Goal: Task Accomplishment & Management: Complete application form

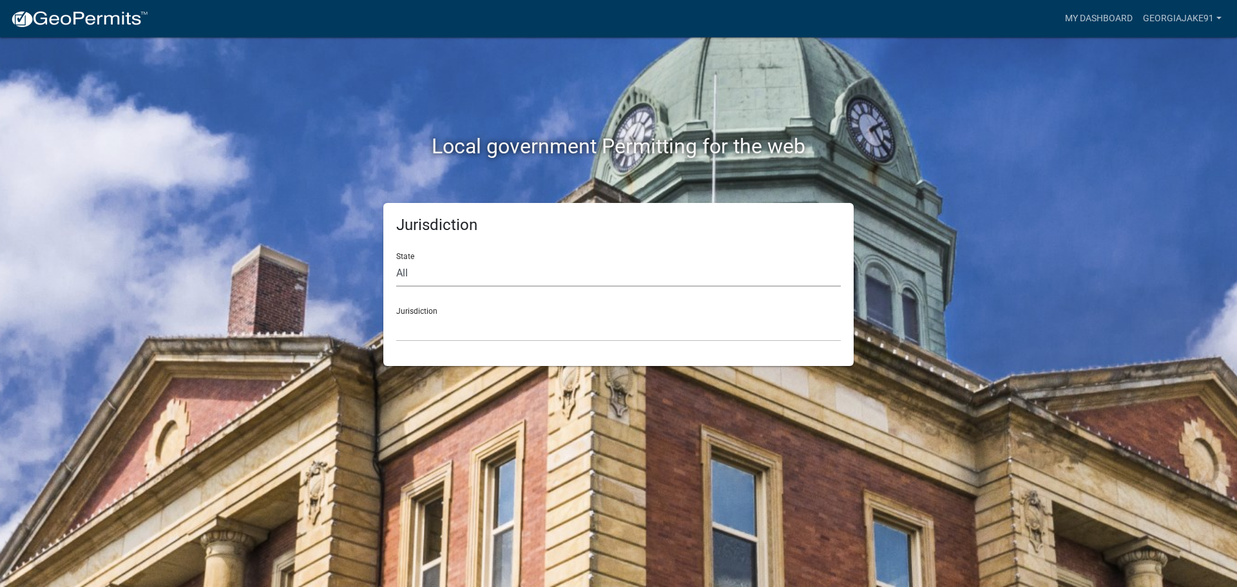
click at [412, 272] on select "All Colorado Georgia Indiana Iowa Kansas Minnesota Ohio South Carolina Wisconsin" at bounding box center [618, 273] width 445 height 26
select select "Georgia"
click at [396, 260] on select "All Colorado Georgia Indiana Iowa Kansas Minnesota Ohio South Carolina Wisconsin" at bounding box center [618, 273] width 445 height 26
click at [423, 326] on select "Carroll County, Georgia Cook County, Georgia Crawford County, Georgia Gilmer Co…" at bounding box center [618, 328] width 445 height 26
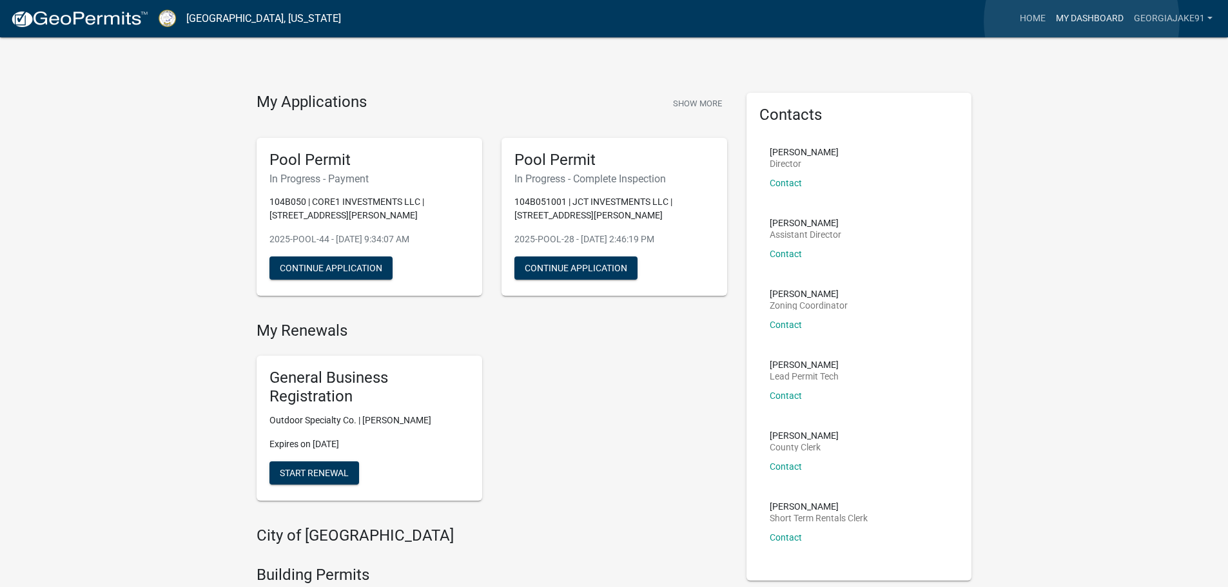
click at [1081, 21] on link "My Dashboard" at bounding box center [1089, 18] width 78 height 24
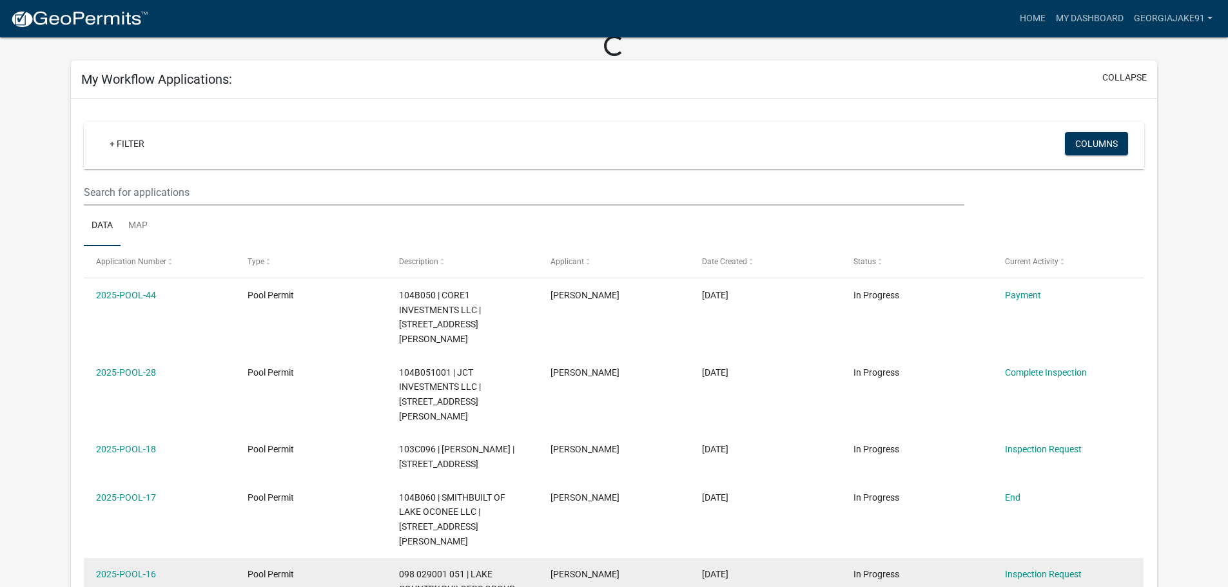
scroll to position [64, 0]
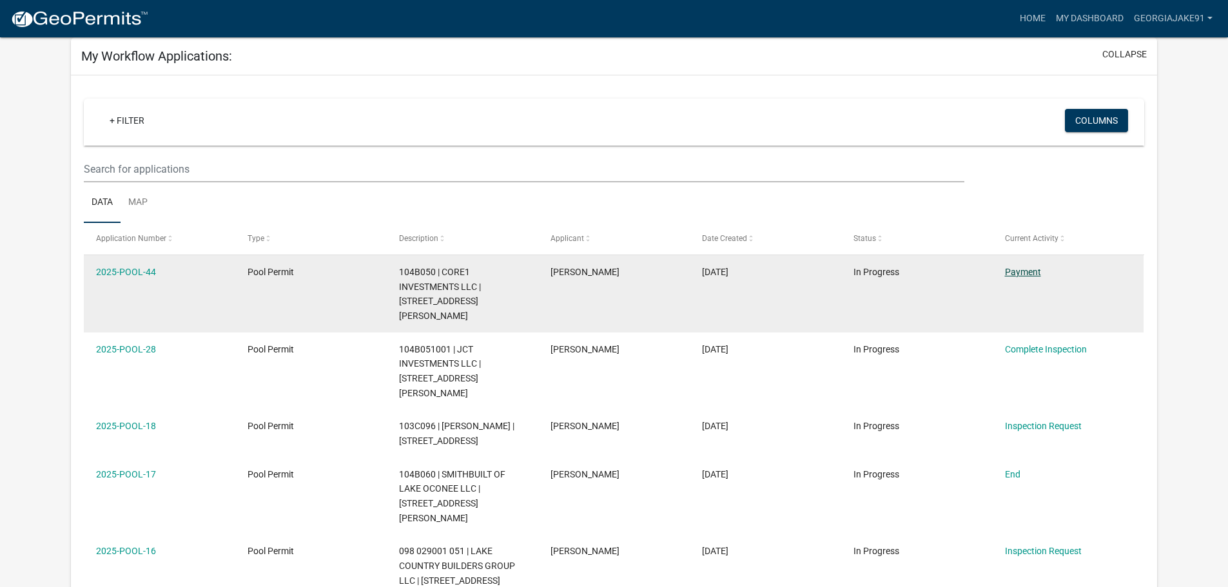
click at [1020, 271] on link "Payment" at bounding box center [1023, 272] width 36 height 10
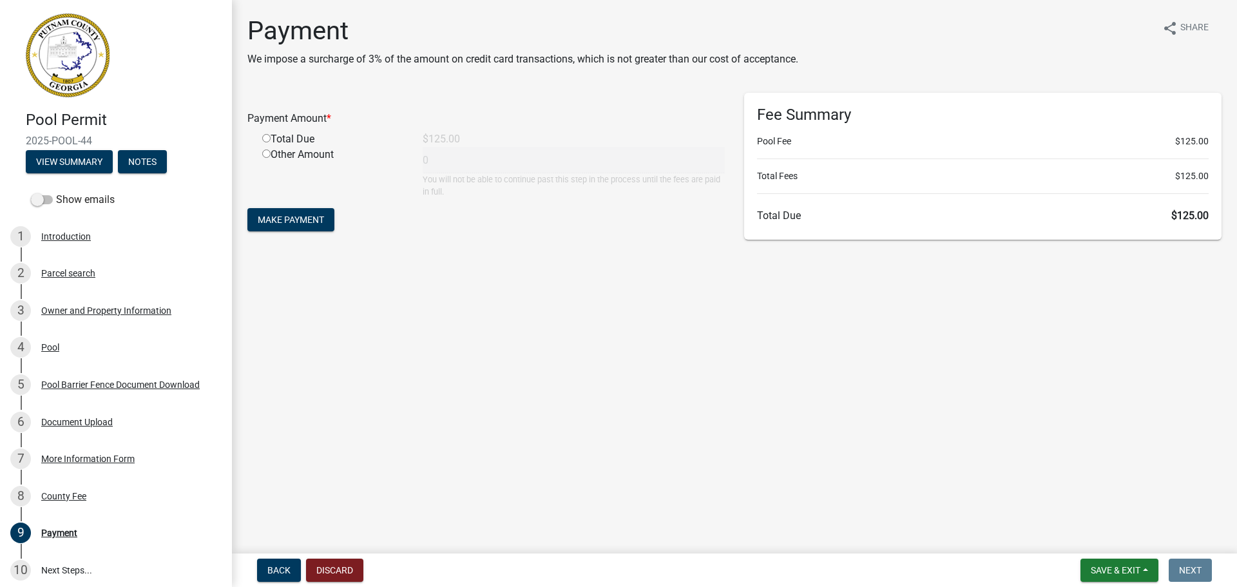
click at [264, 135] on input "radio" at bounding box center [266, 138] width 8 height 8
radio input "true"
type input "125"
click at [293, 222] on span "Make Payment" at bounding box center [291, 220] width 66 height 10
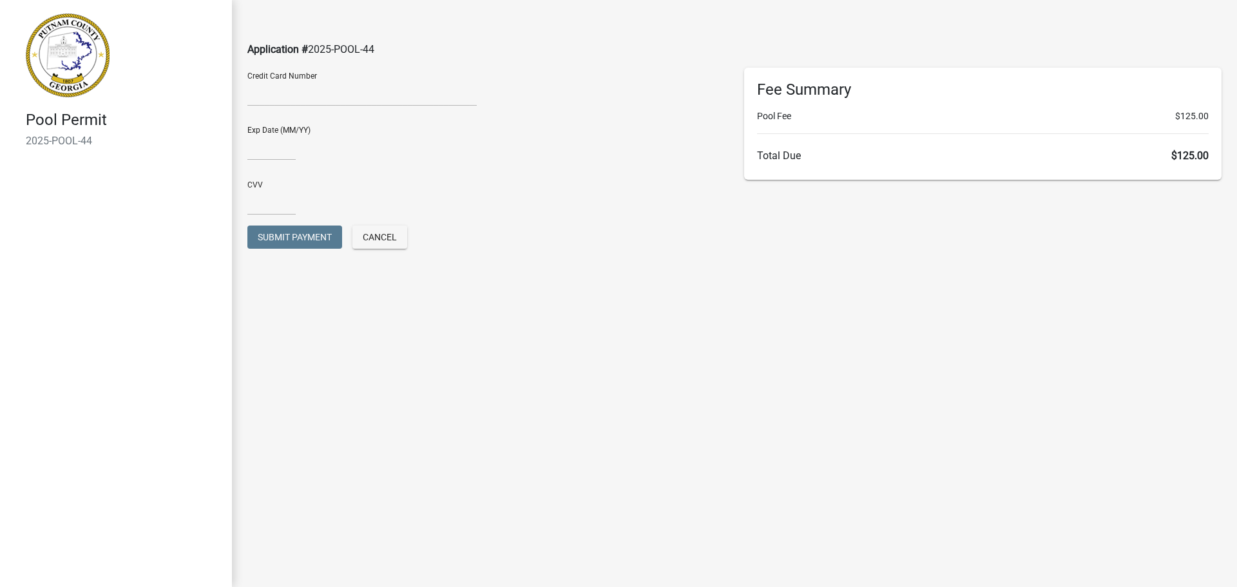
click at [315, 104] on div at bounding box center [361, 95] width 229 height 21
type input "03/29"
click at [280, 202] on input "text" at bounding box center [271, 202] width 48 height 26
type input "5875"
click at [274, 237] on span "Submit Payment" at bounding box center [295, 237] width 74 height 10
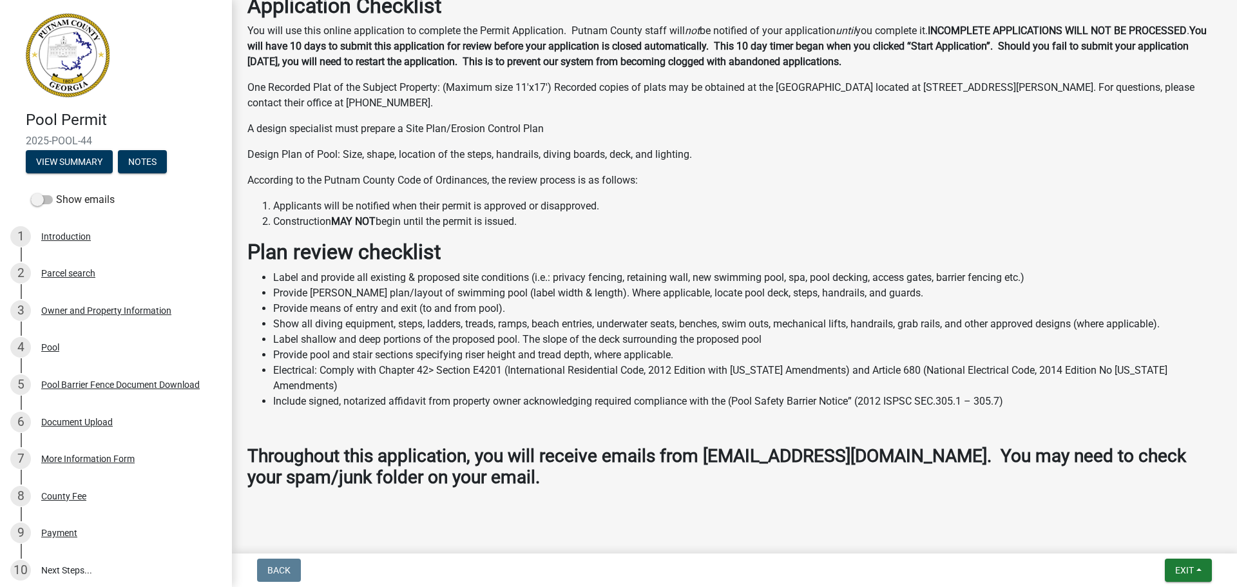
scroll to position [465, 0]
click at [1192, 567] on span "Exit" at bounding box center [1184, 570] width 19 height 10
click at [1153, 535] on button "Save & Exit" at bounding box center [1160, 536] width 103 height 31
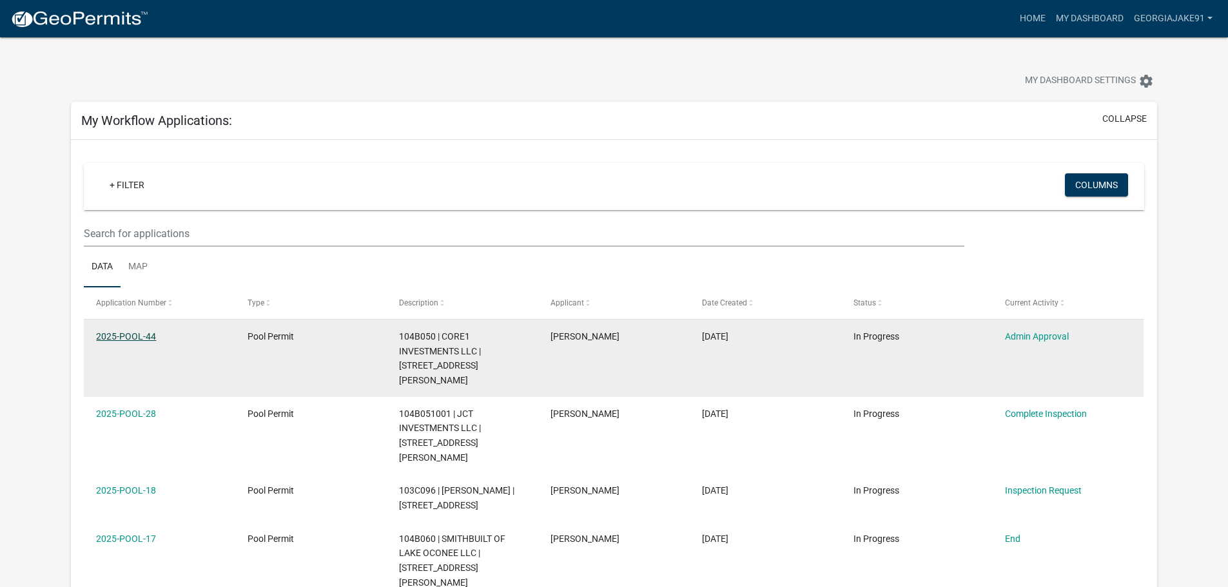
click at [143, 340] on link "2025-POOL-44" at bounding box center [126, 336] width 60 height 10
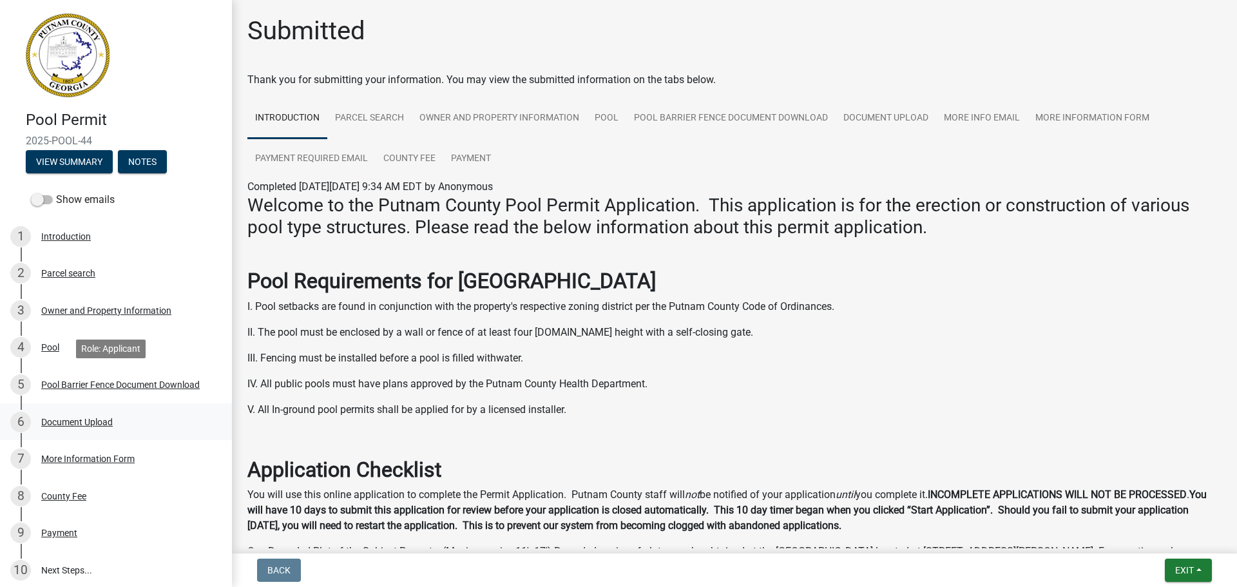
scroll to position [122, 0]
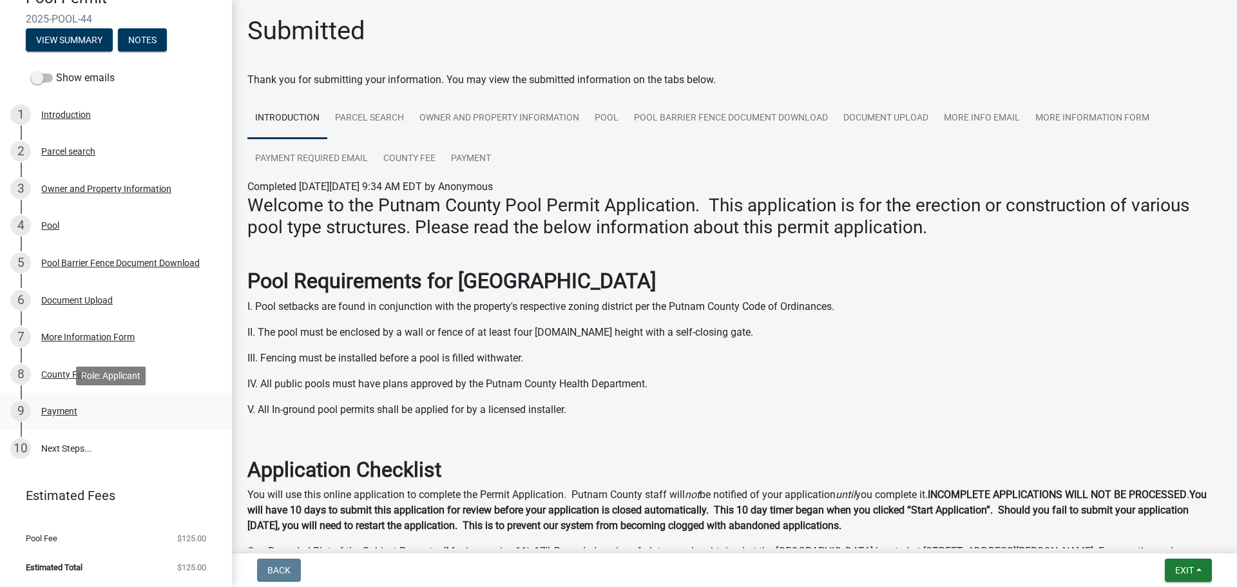
click at [59, 412] on div "Payment" at bounding box center [59, 411] width 36 height 9
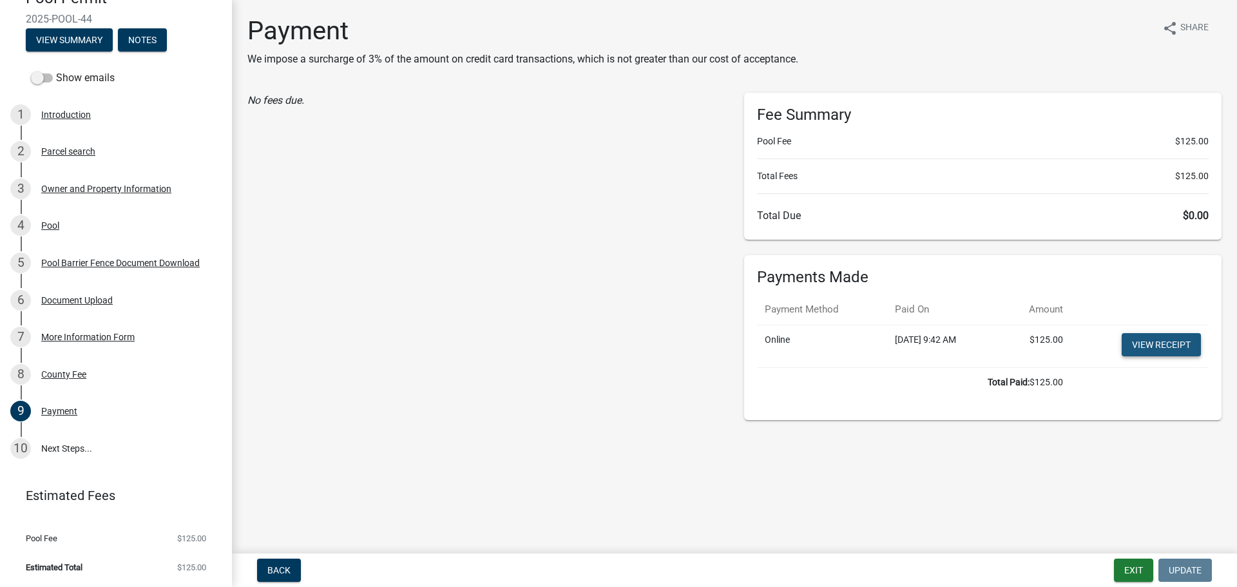
click at [1141, 340] on link "View receipt" at bounding box center [1161, 344] width 79 height 23
